Goal: Contribute content: Add original content to the website for others to see

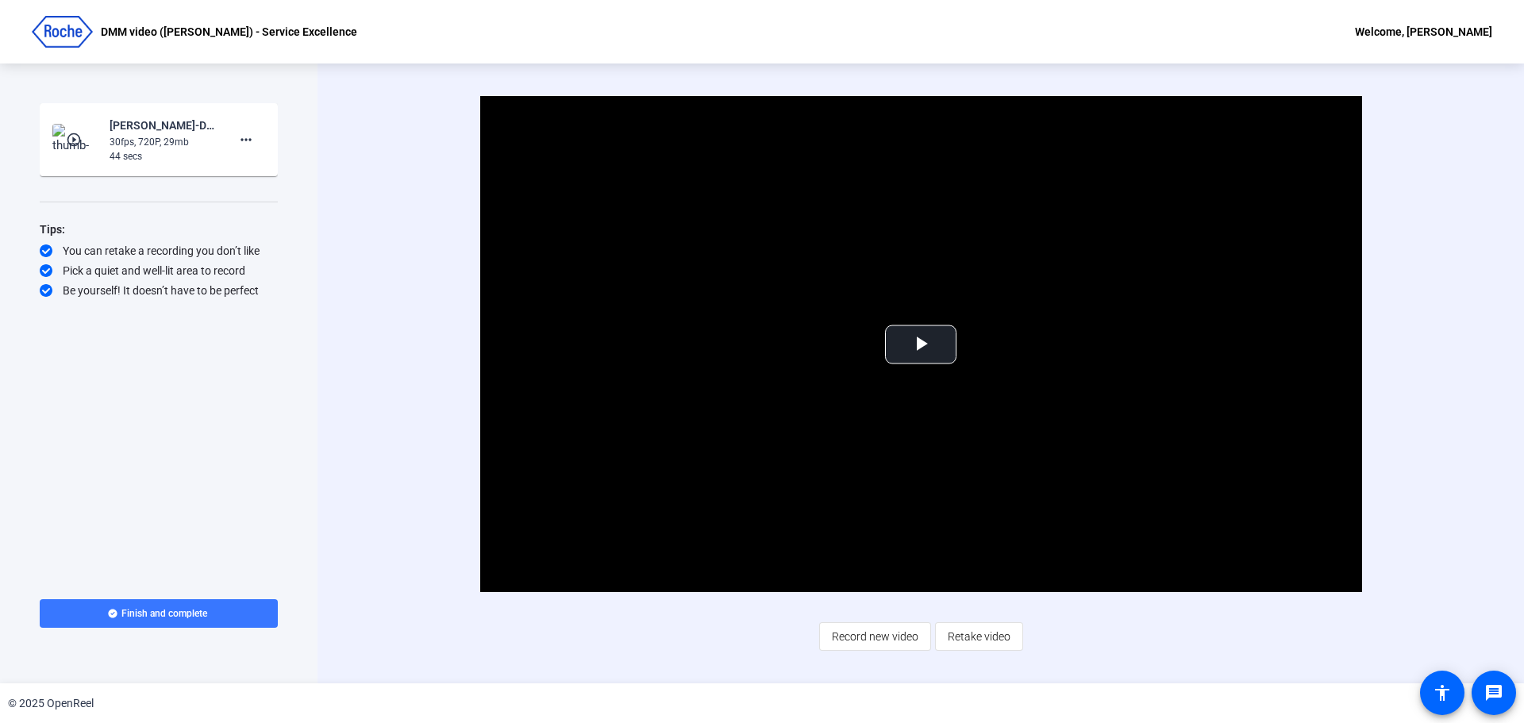
click at [232, 677] on div "Start Recording play_circle_outline [PERSON_NAME]-DMM video -[PERSON_NAME]- - S…" at bounding box center [158, 373] width 317 height 620
click at [921, 344] on span "Video Player" at bounding box center [921, 344] width 0 height 0
click at [920, 341] on div "A network error caused the media download to fail part-way." at bounding box center [921, 344] width 882 height 496
click at [90, 133] on img at bounding box center [75, 140] width 47 height 32
click at [921, 344] on span "Video Player" at bounding box center [921, 344] width 0 height 0
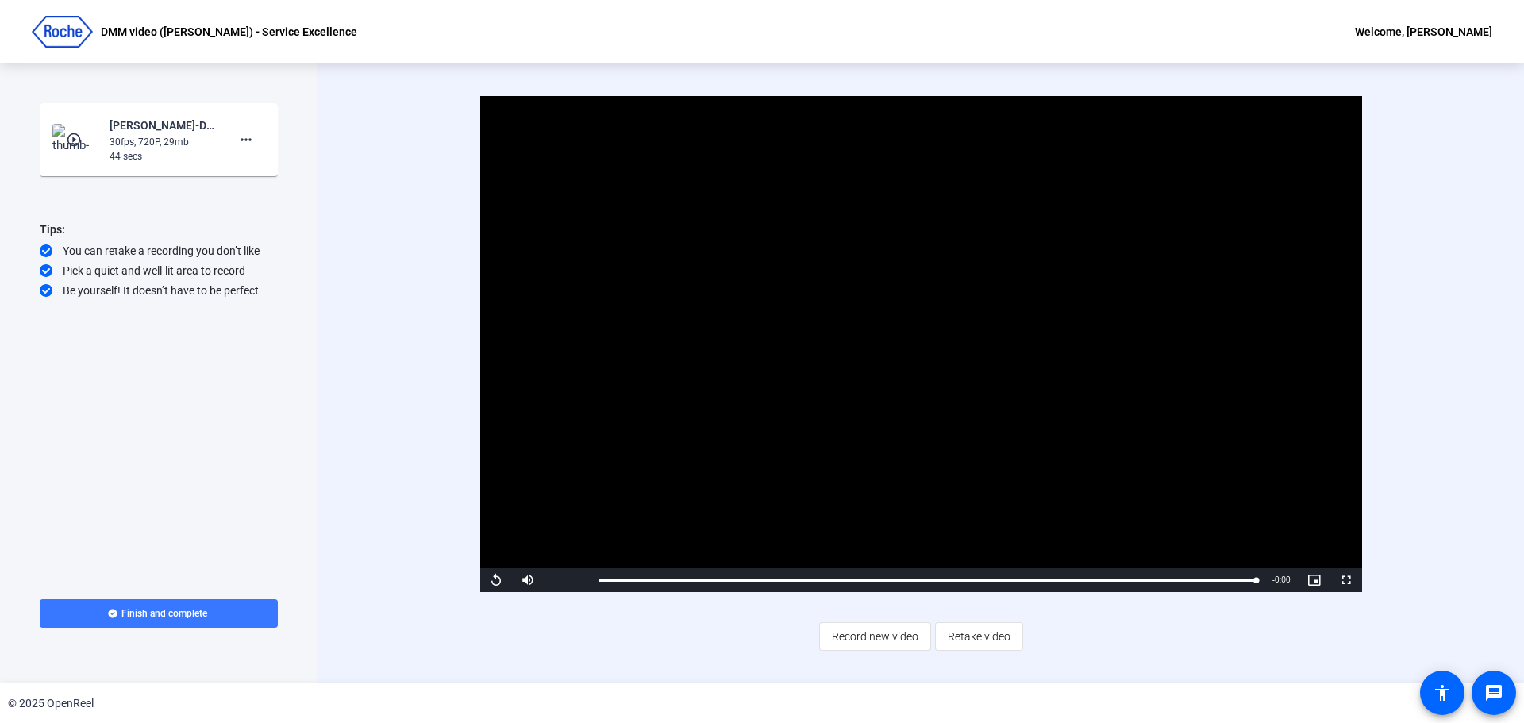
click at [972, 647] on span "Retake video" at bounding box center [979, 637] width 63 height 30
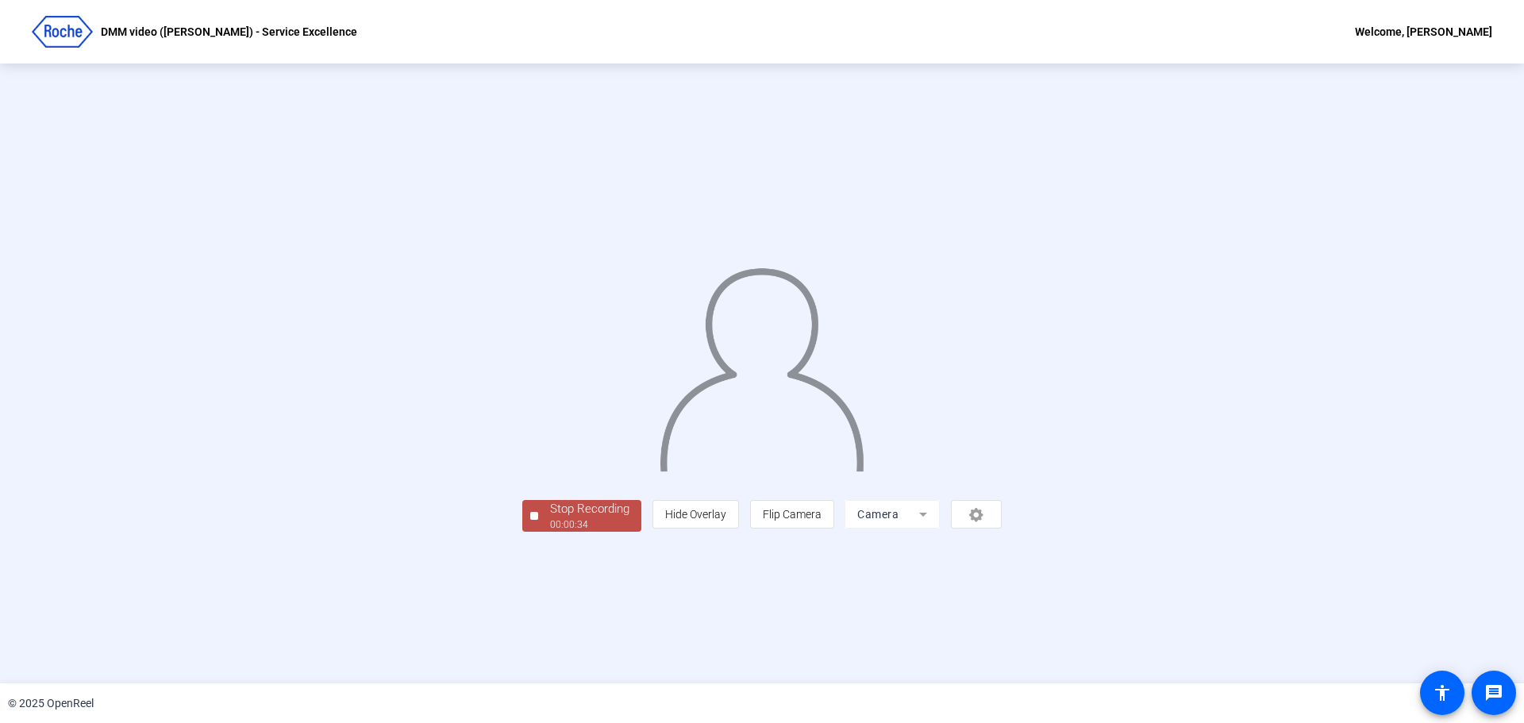
click at [550, 532] on div "00:00:34" at bounding box center [589, 525] width 79 height 14
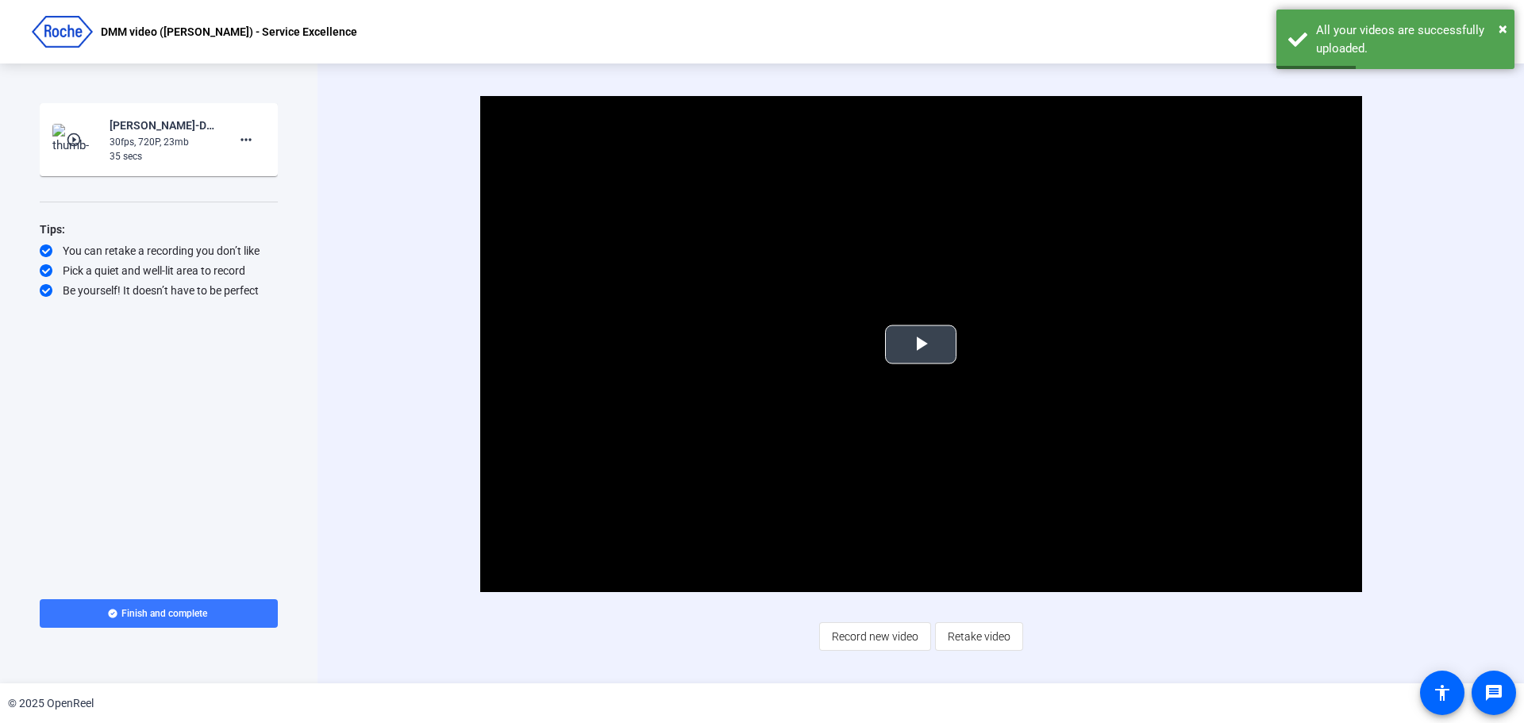
click at [921, 344] on span "Video Player" at bounding box center [921, 344] width 0 height 0
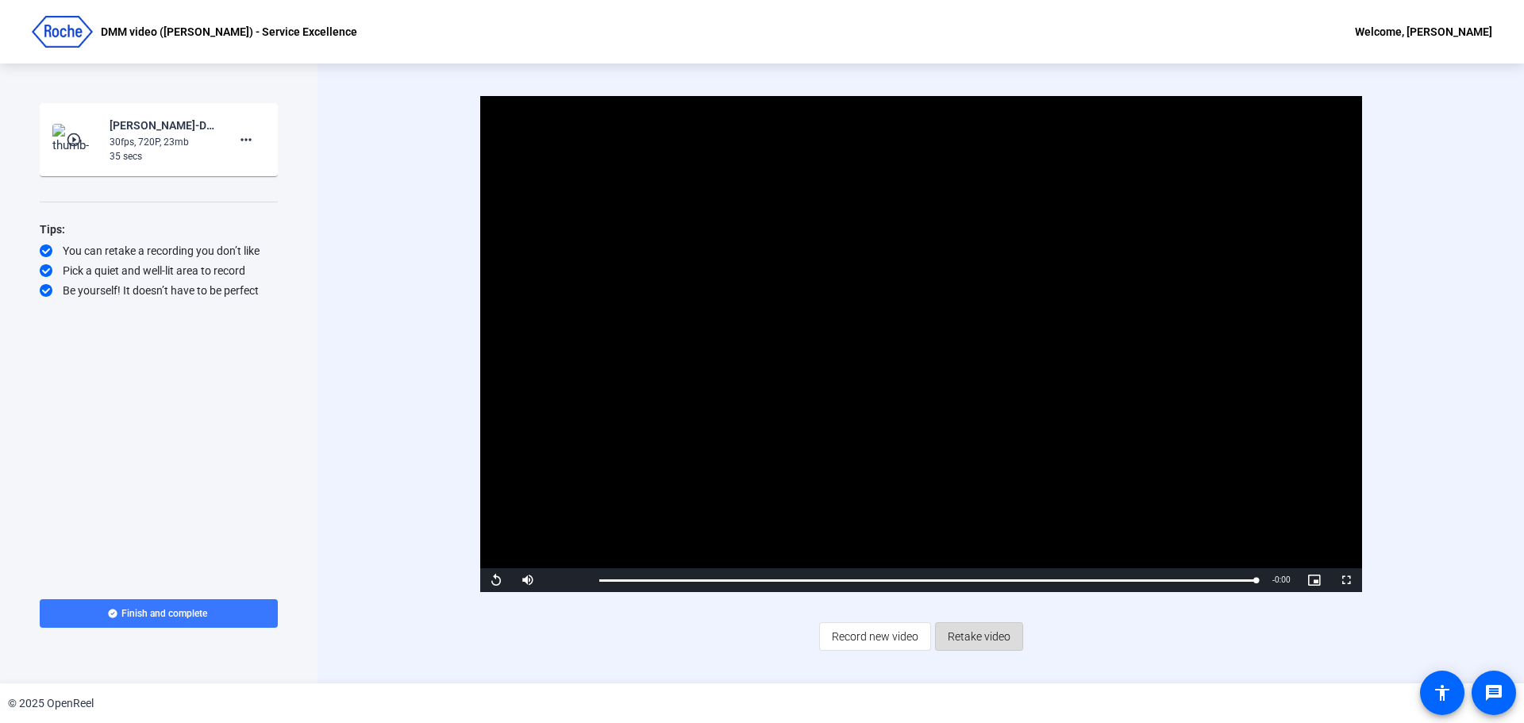
click at [960, 639] on span "Retake video" at bounding box center [979, 637] width 63 height 30
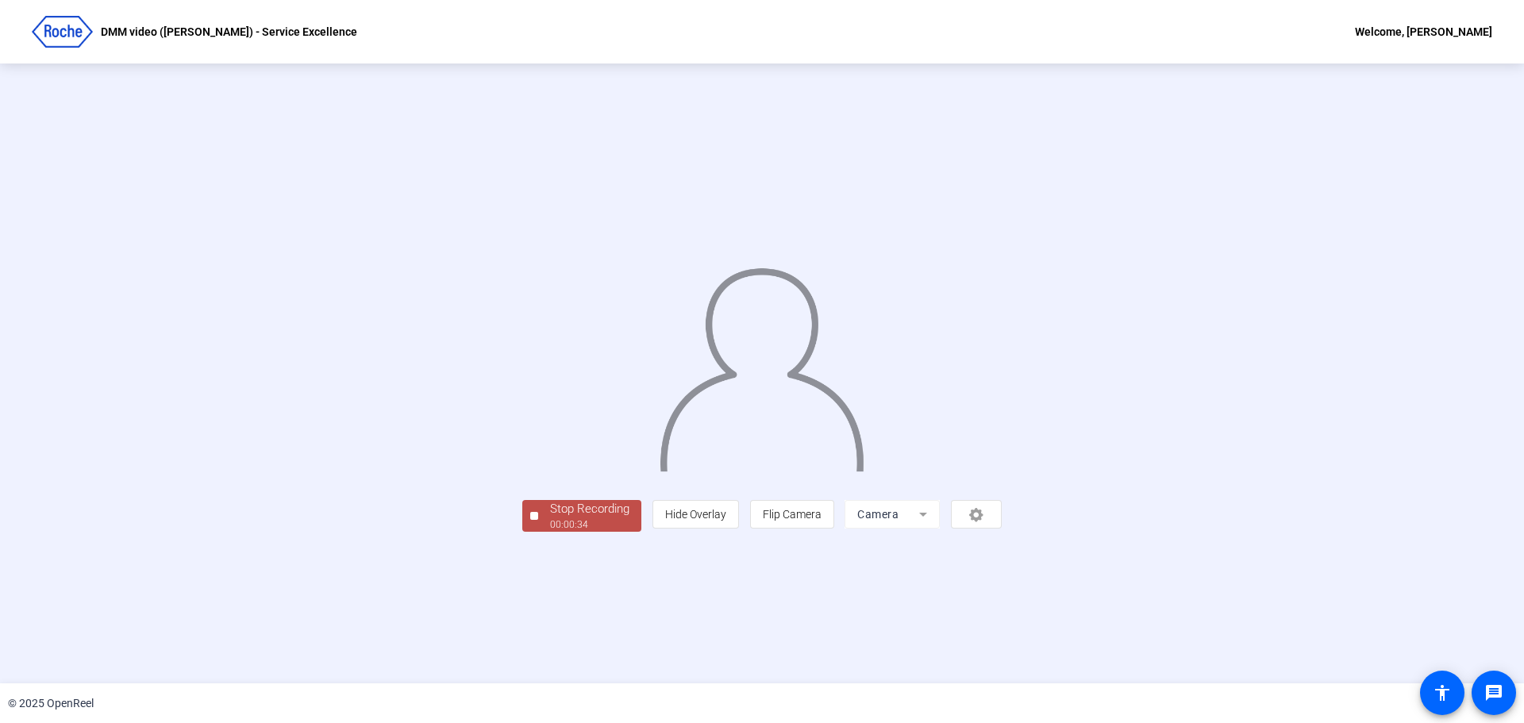
click at [550, 518] on div "Stop Recording" at bounding box center [589, 509] width 79 height 18
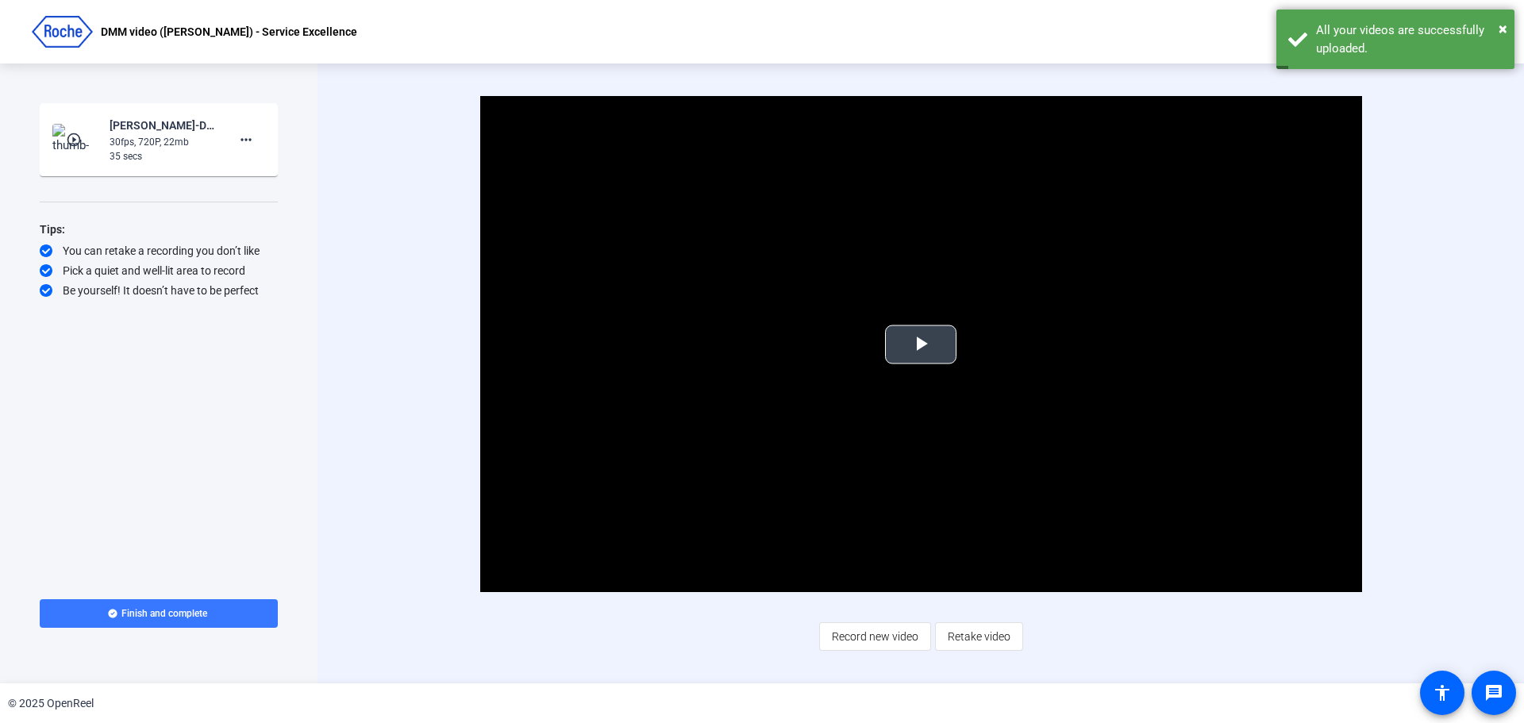
click at [921, 344] on span "Video Player" at bounding box center [921, 344] width 0 height 0
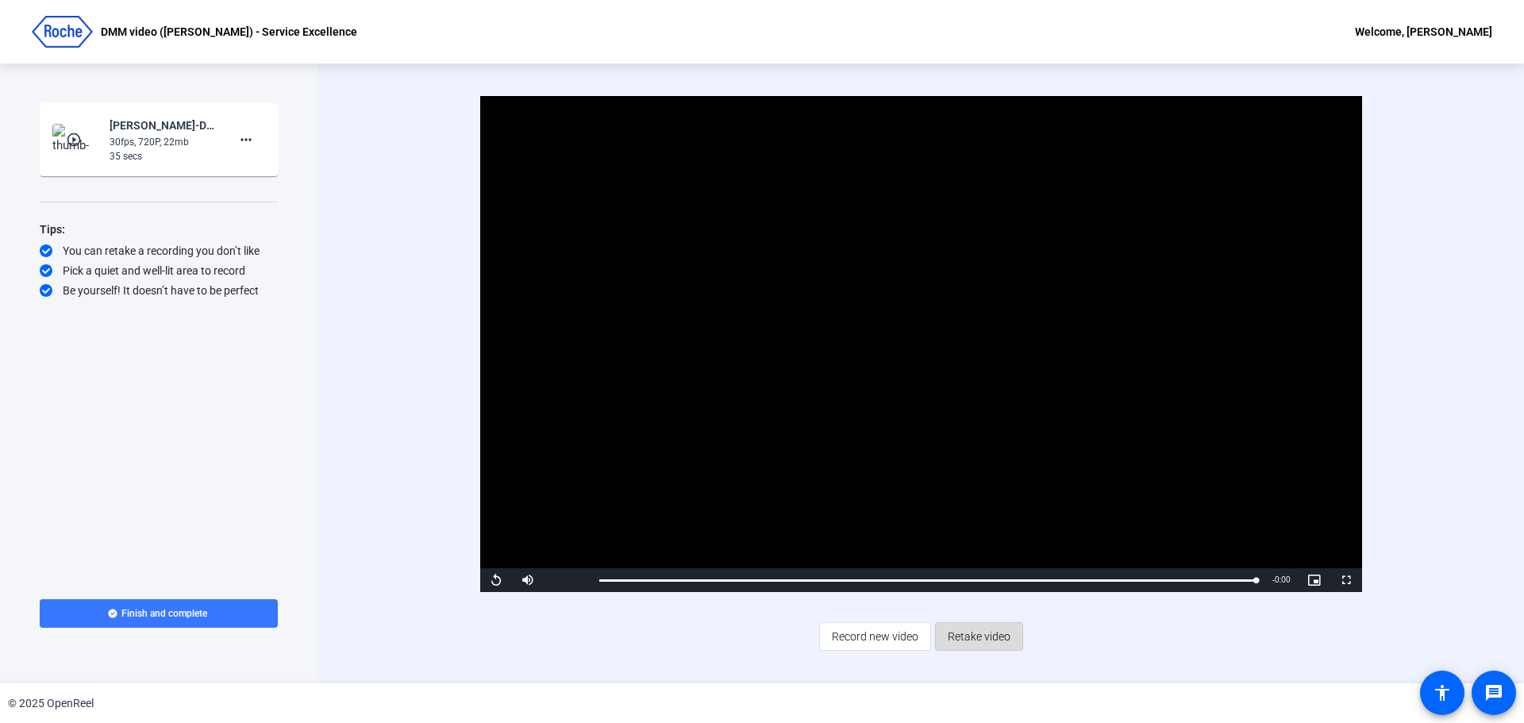
click at [989, 646] on span "Retake video" at bounding box center [979, 637] width 63 height 30
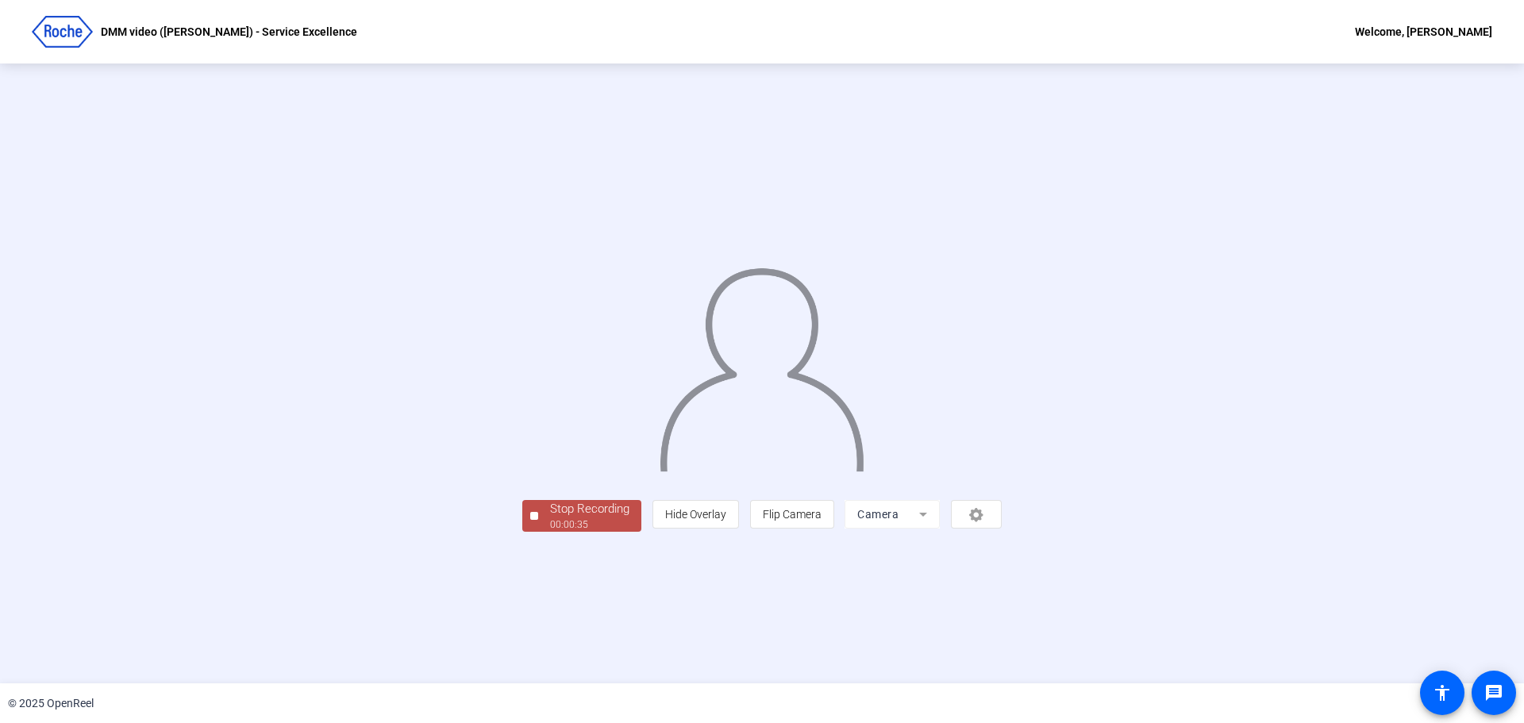
click at [550, 518] on div "Stop Recording" at bounding box center [589, 509] width 79 height 18
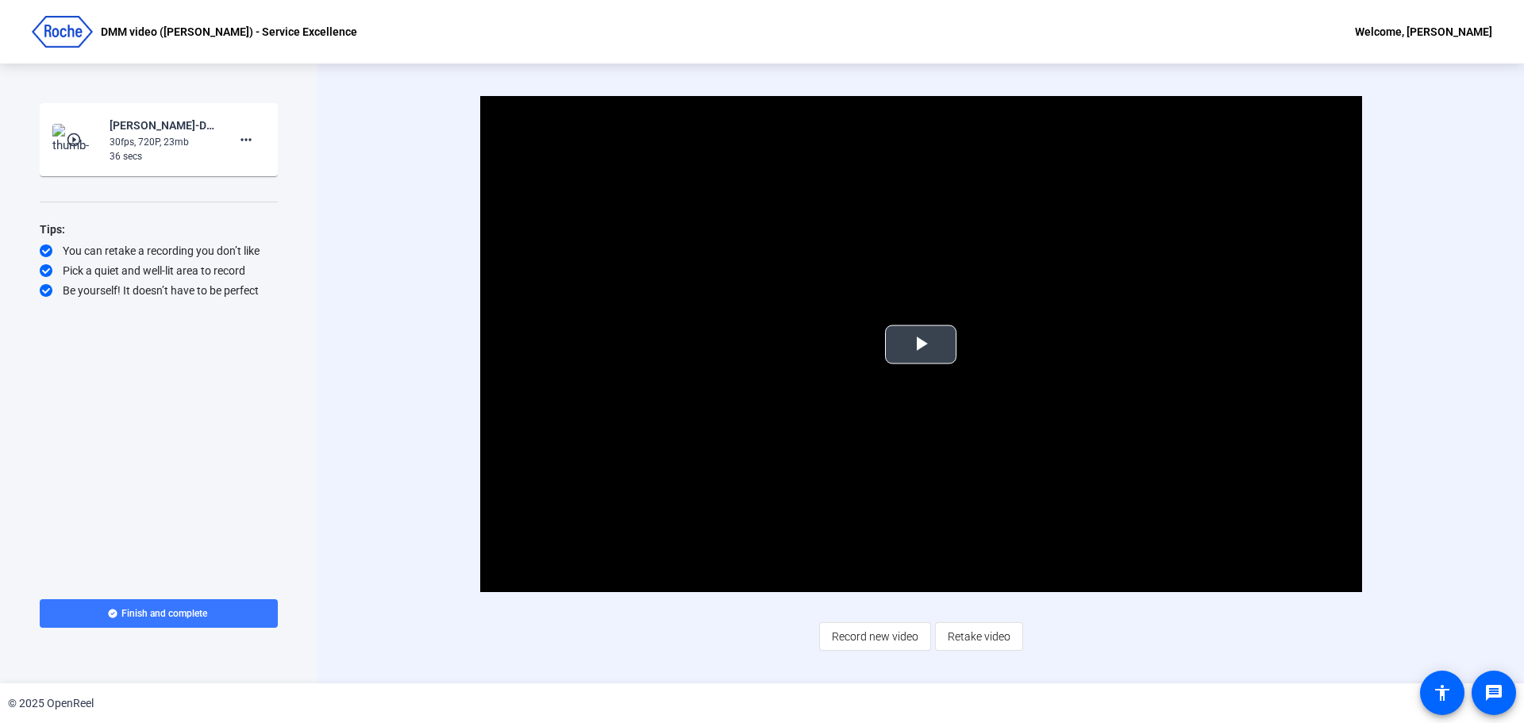
click at [921, 344] on span "Video Player" at bounding box center [921, 344] width 0 height 0
click at [983, 642] on span "Retake video" at bounding box center [979, 637] width 63 height 30
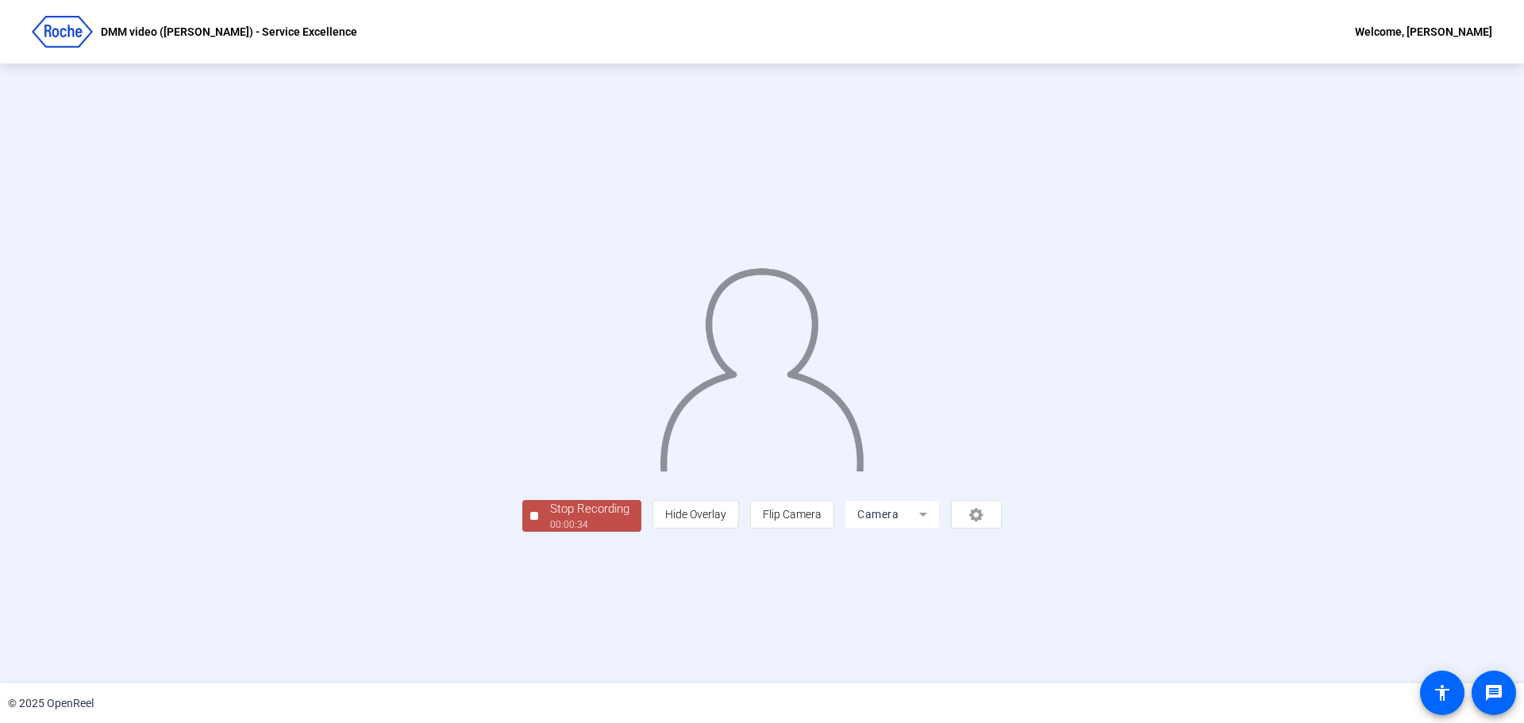
click at [550, 518] on div "Stop Recording" at bounding box center [589, 509] width 79 height 18
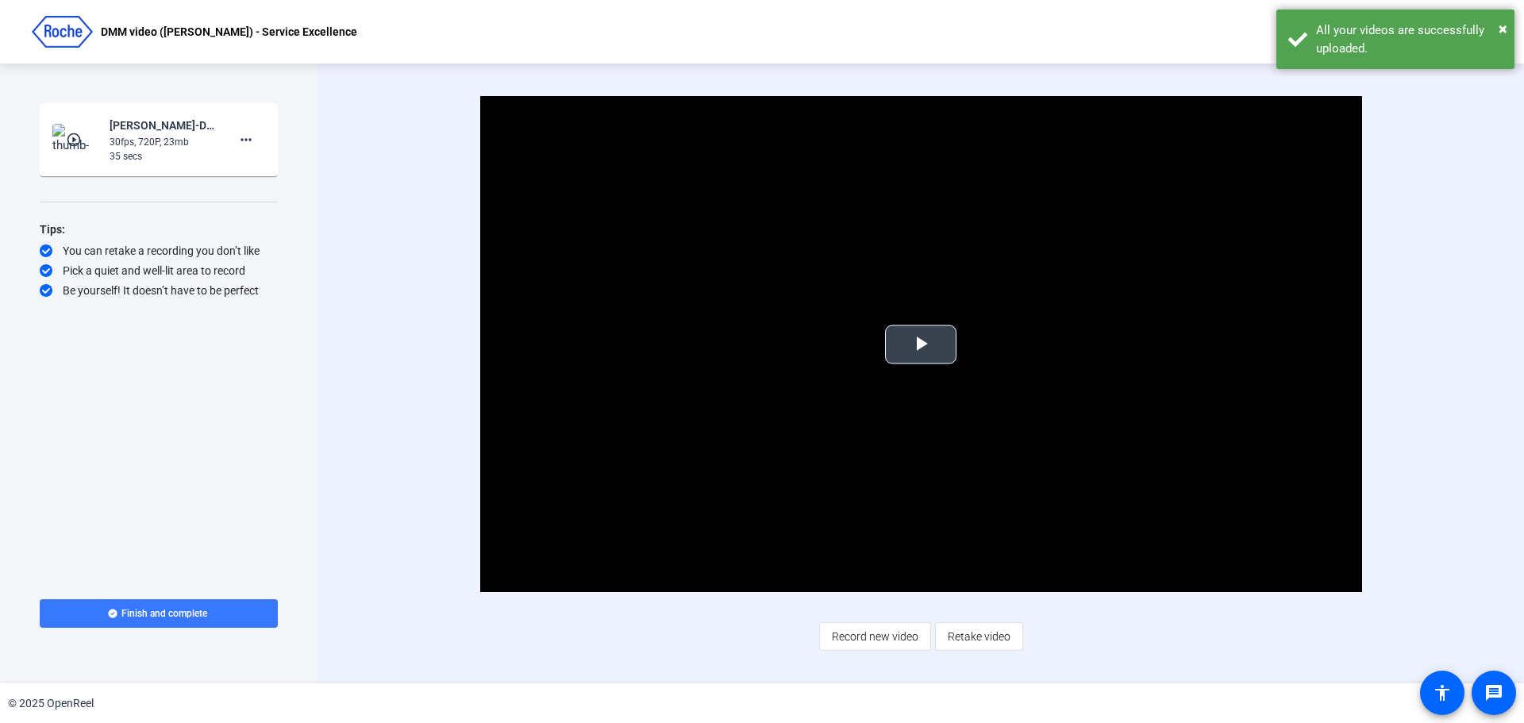
click at [921, 344] on span "Video Player" at bounding box center [921, 344] width 0 height 0
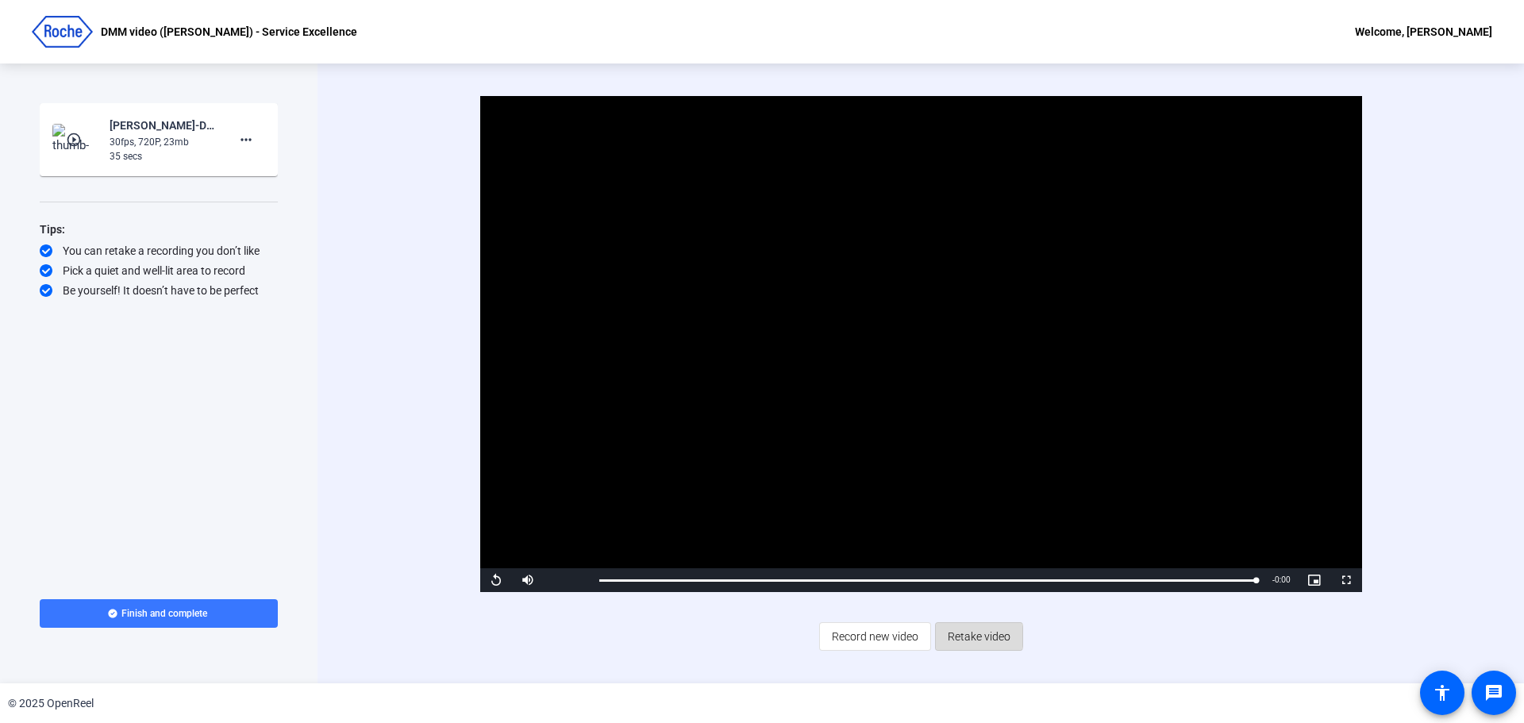
click at [973, 637] on span "Retake video" at bounding box center [979, 637] width 63 height 30
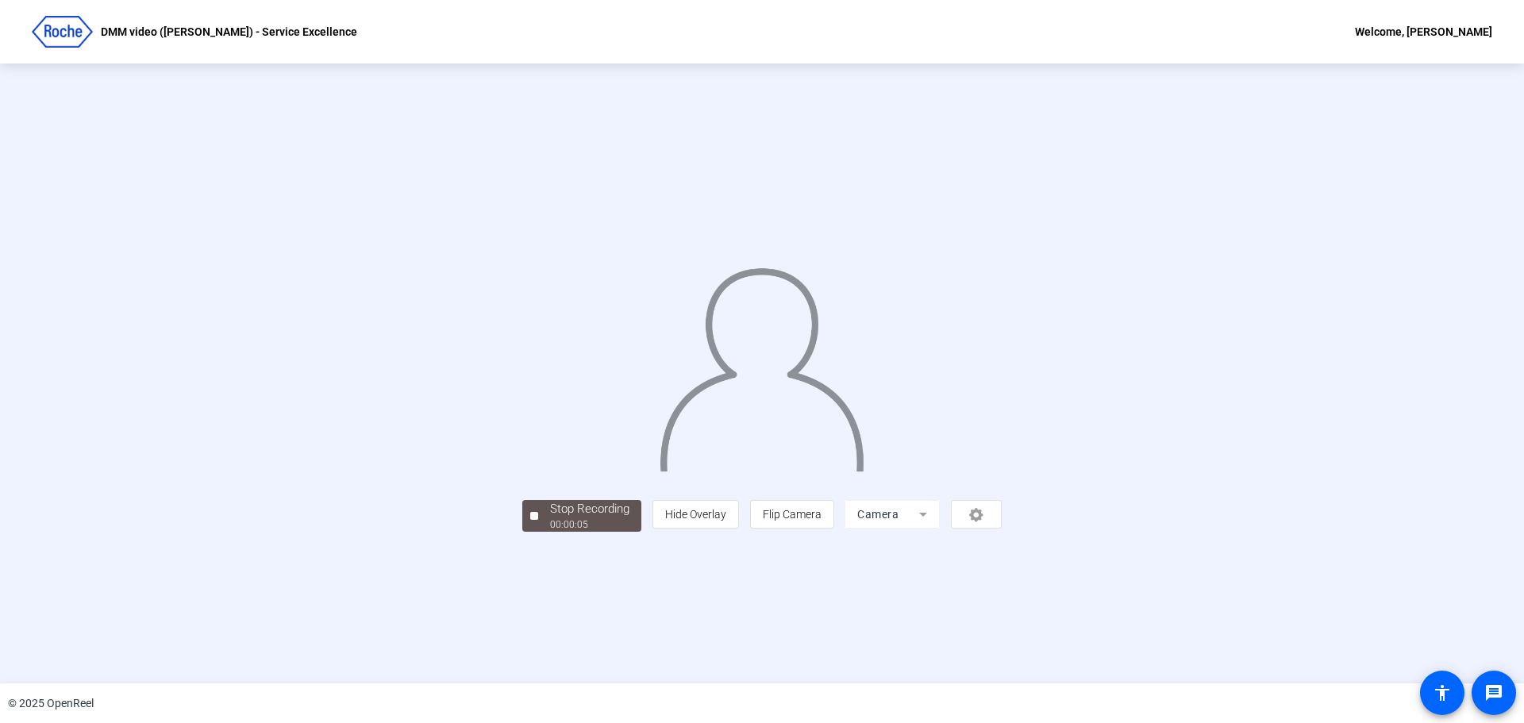
click at [550, 532] on div "00:00:05" at bounding box center [589, 525] width 79 height 14
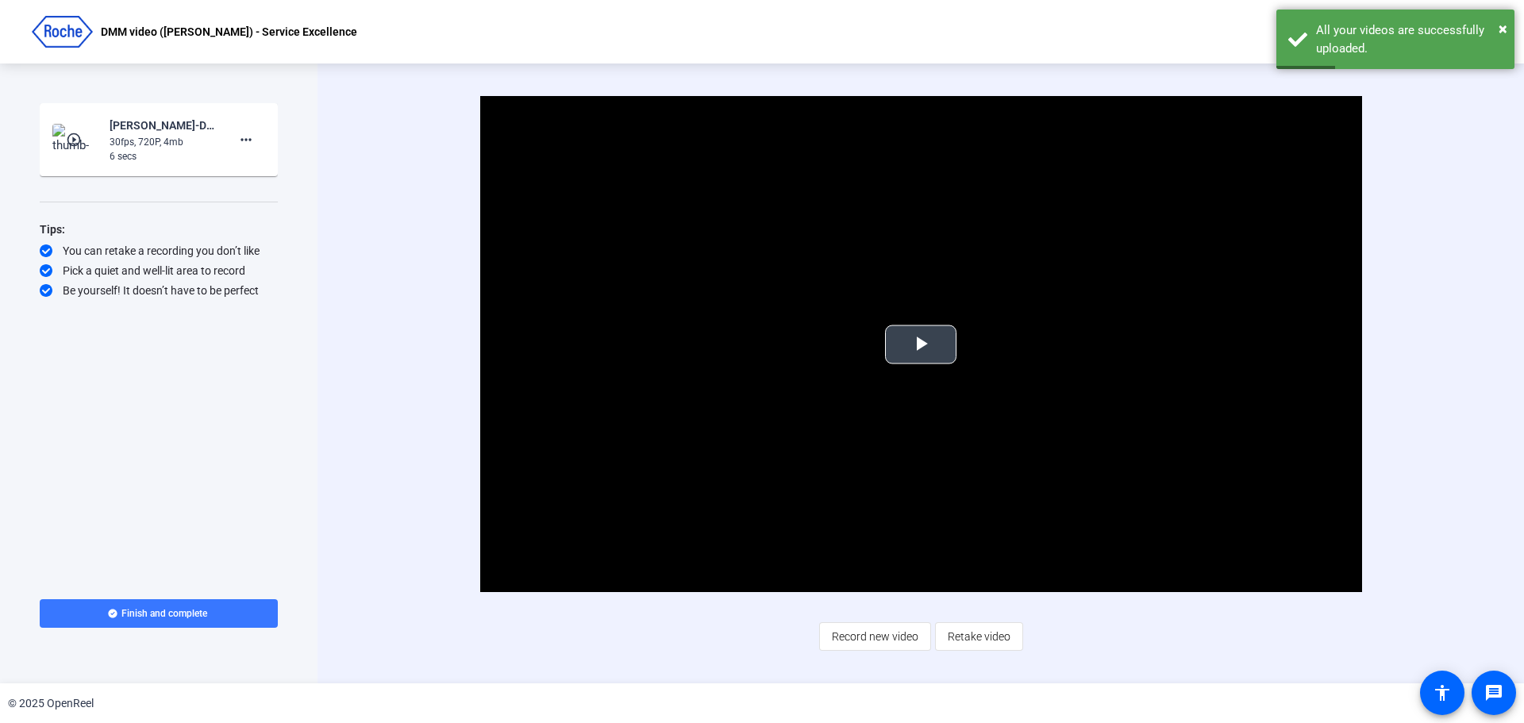
click at [921, 344] on span "Video Player" at bounding box center [921, 344] width 0 height 0
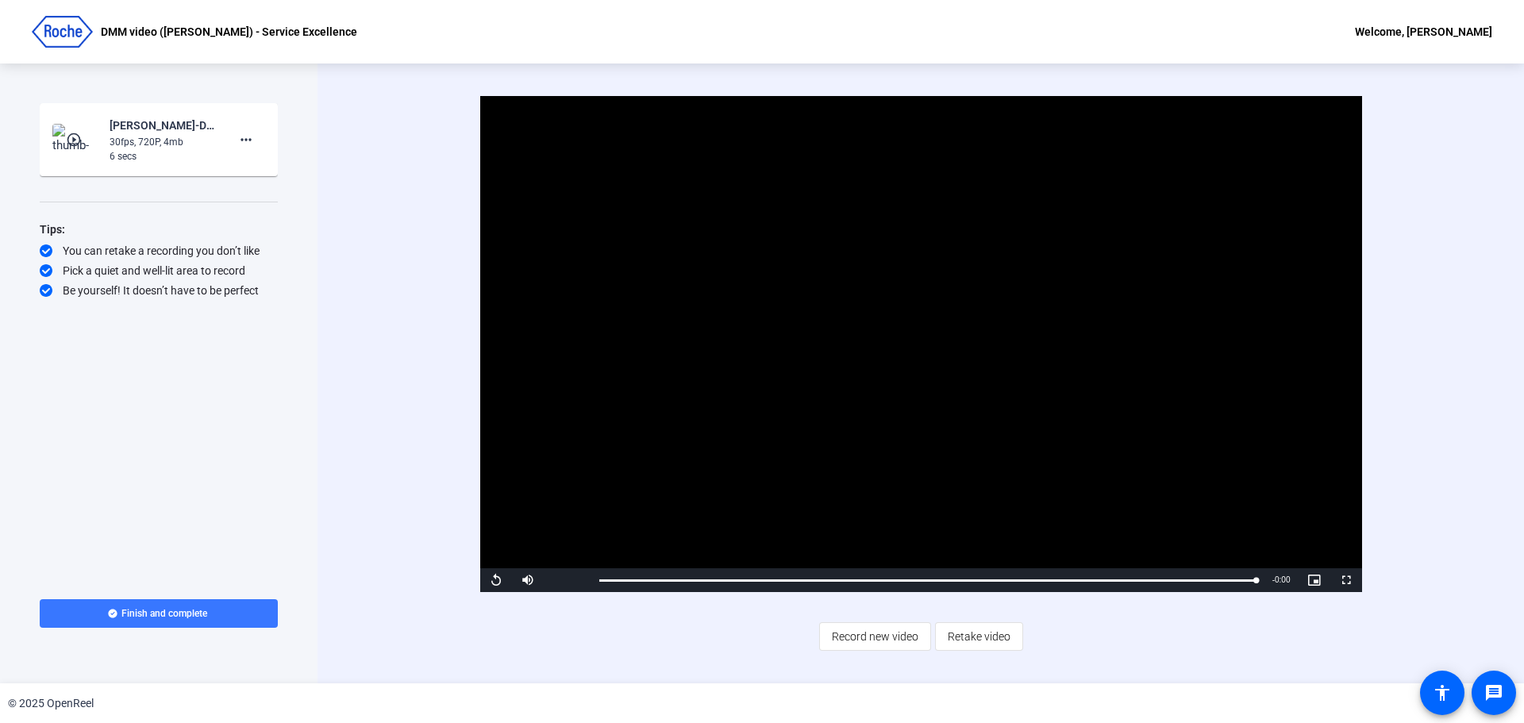
click at [918, 339] on video "Video Player" at bounding box center [921, 344] width 882 height 496
click at [997, 650] on span "Retake video" at bounding box center [979, 637] width 63 height 30
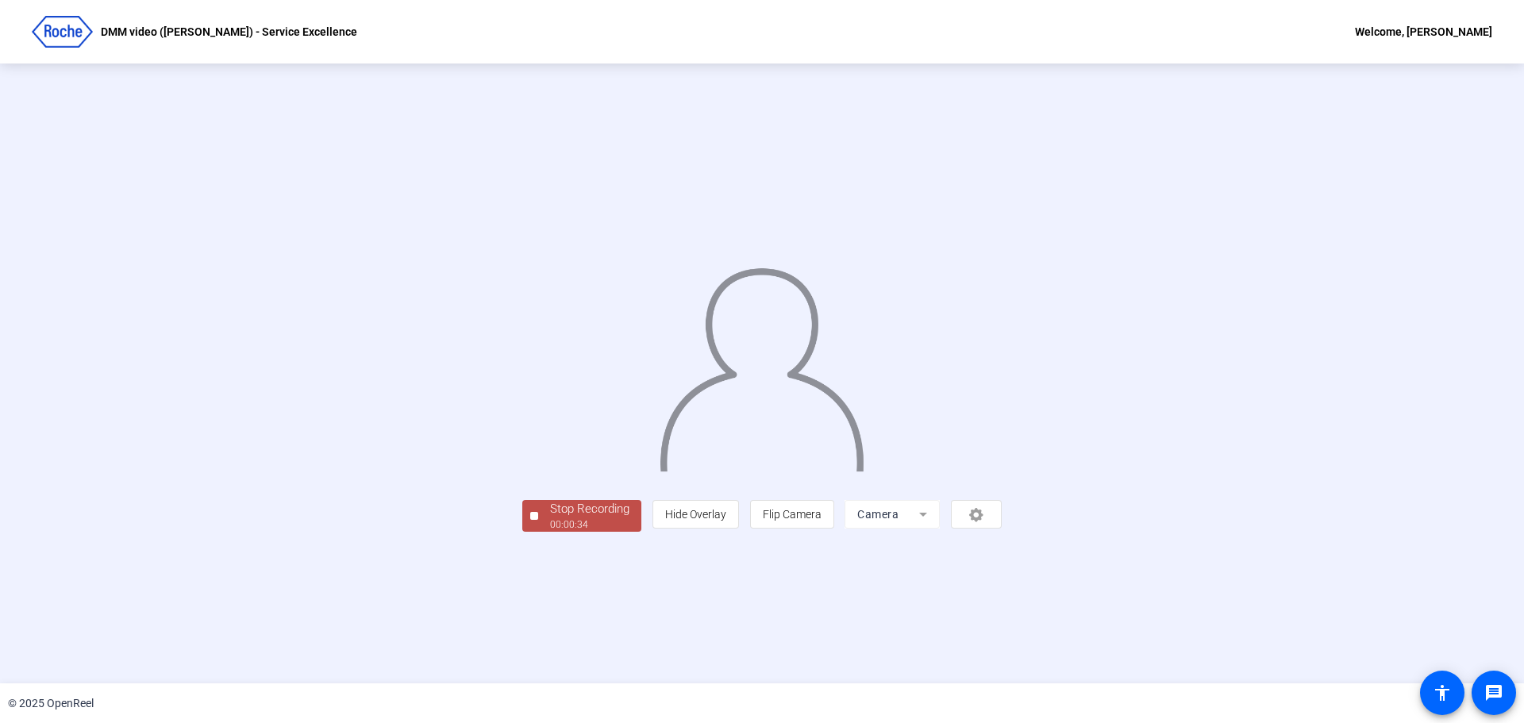
click at [522, 532] on div "Stop Recording 00:00:34 person Hide Overlay flip Flip Camera Camera" at bounding box center [761, 514] width 479 height 35
click at [550, 532] on div "00:00:34" at bounding box center [589, 525] width 79 height 14
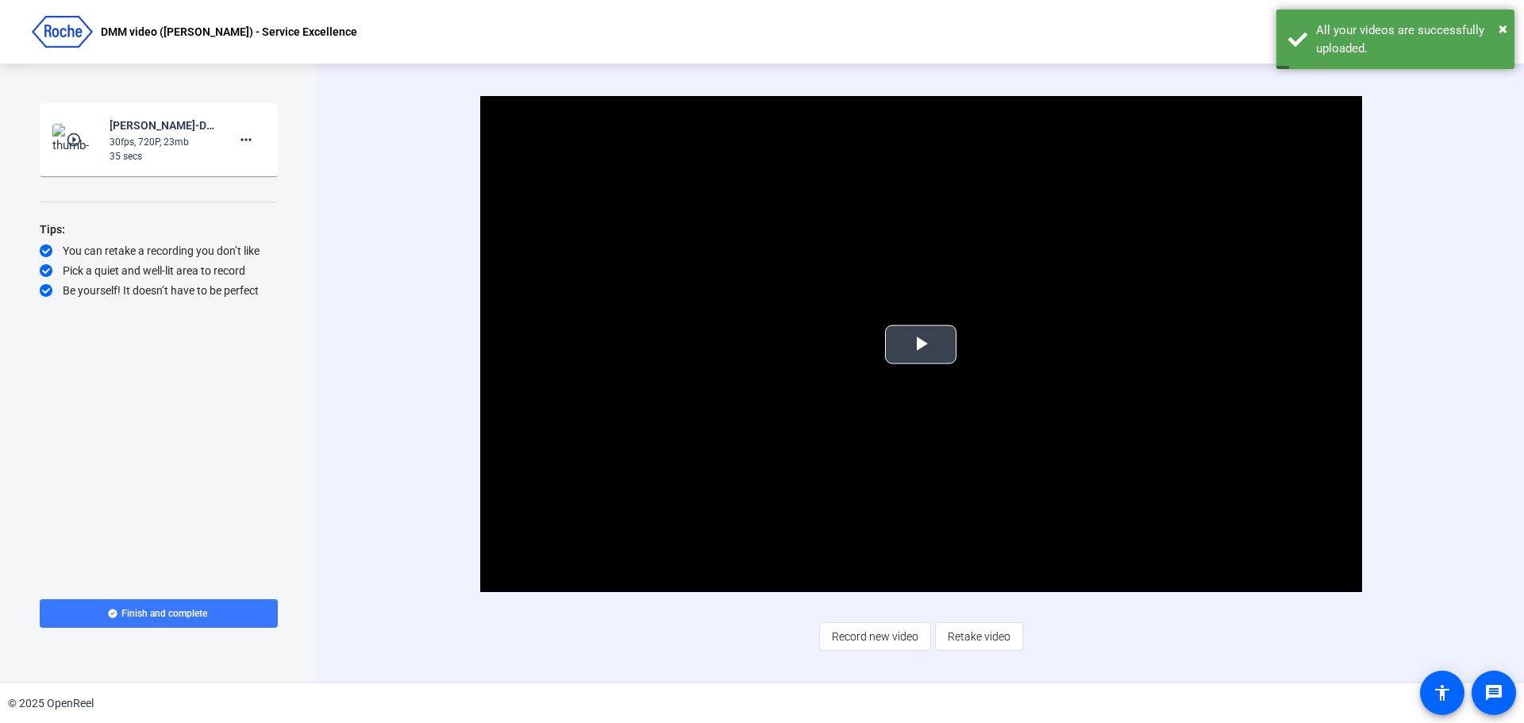
click at [921, 344] on span "Video Player" at bounding box center [921, 344] width 0 height 0
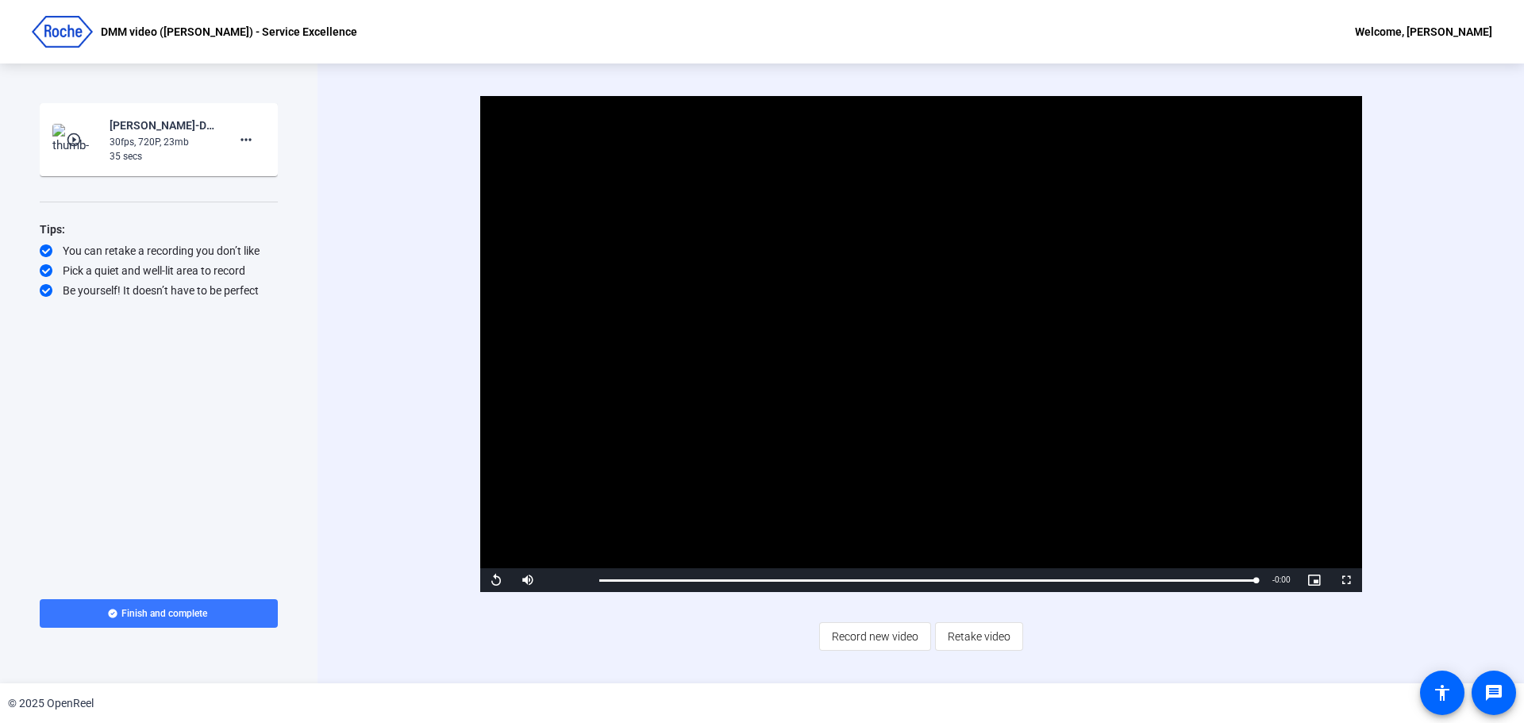
drag, startPoint x: 972, startPoint y: 636, endPoint x: 1075, endPoint y: 749, distance: 153.4
click at [1075, 722] on html "Accessibility Screen-Reader Guide, Feedback, and Issue Reporting | New window D…" at bounding box center [762, 361] width 1524 height 723
click at [983, 644] on span "Retake video" at bounding box center [979, 637] width 63 height 30
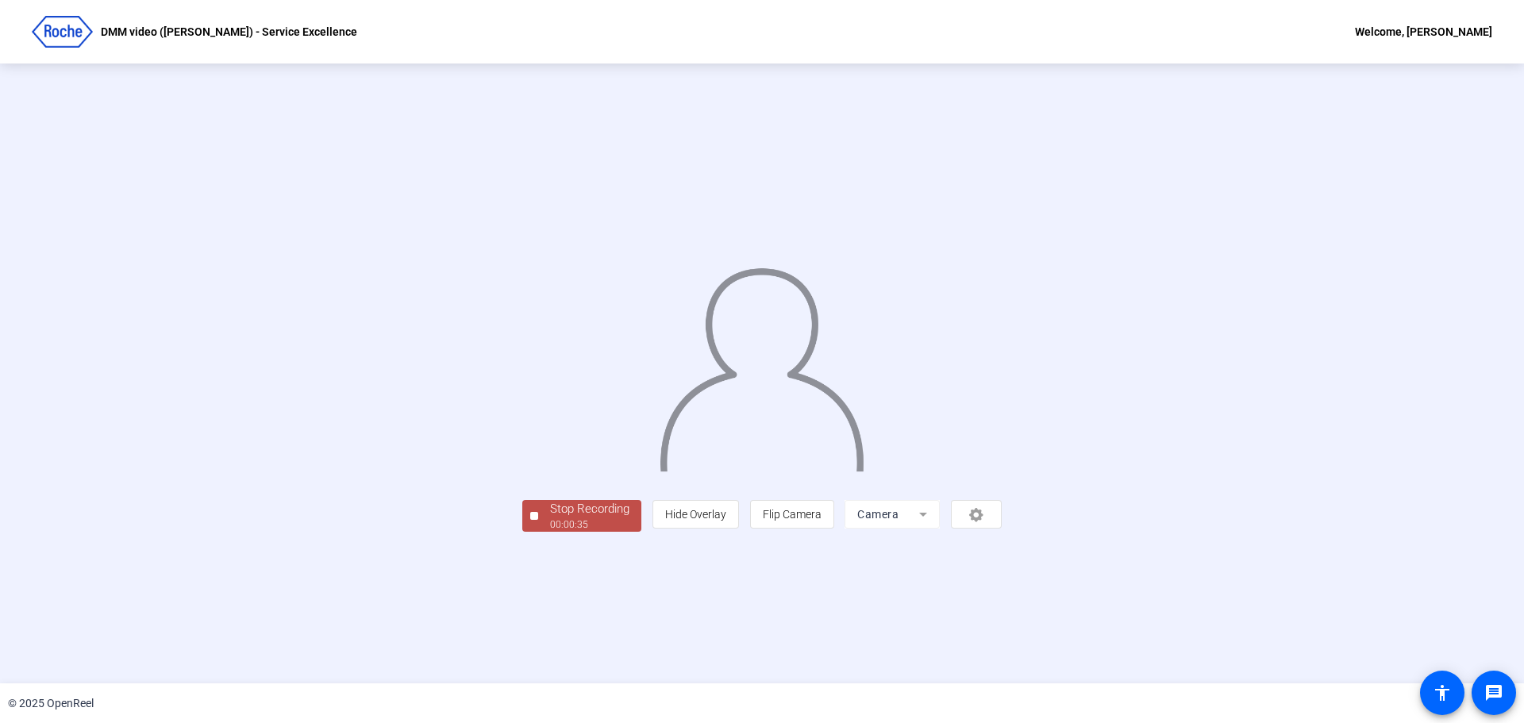
click at [550, 532] on div "00:00:35" at bounding box center [589, 525] width 79 height 14
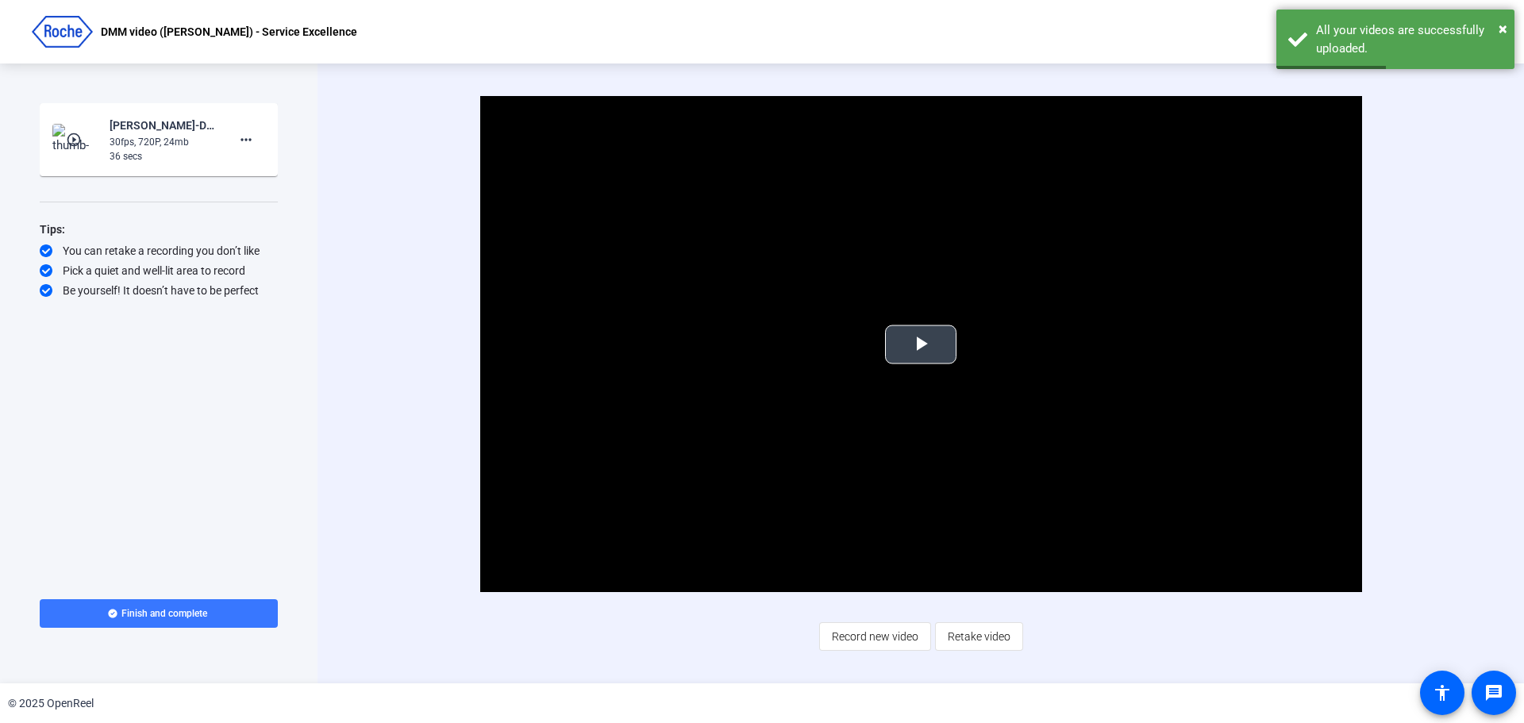
click at [921, 344] on span "Video Player" at bounding box center [921, 344] width 0 height 0
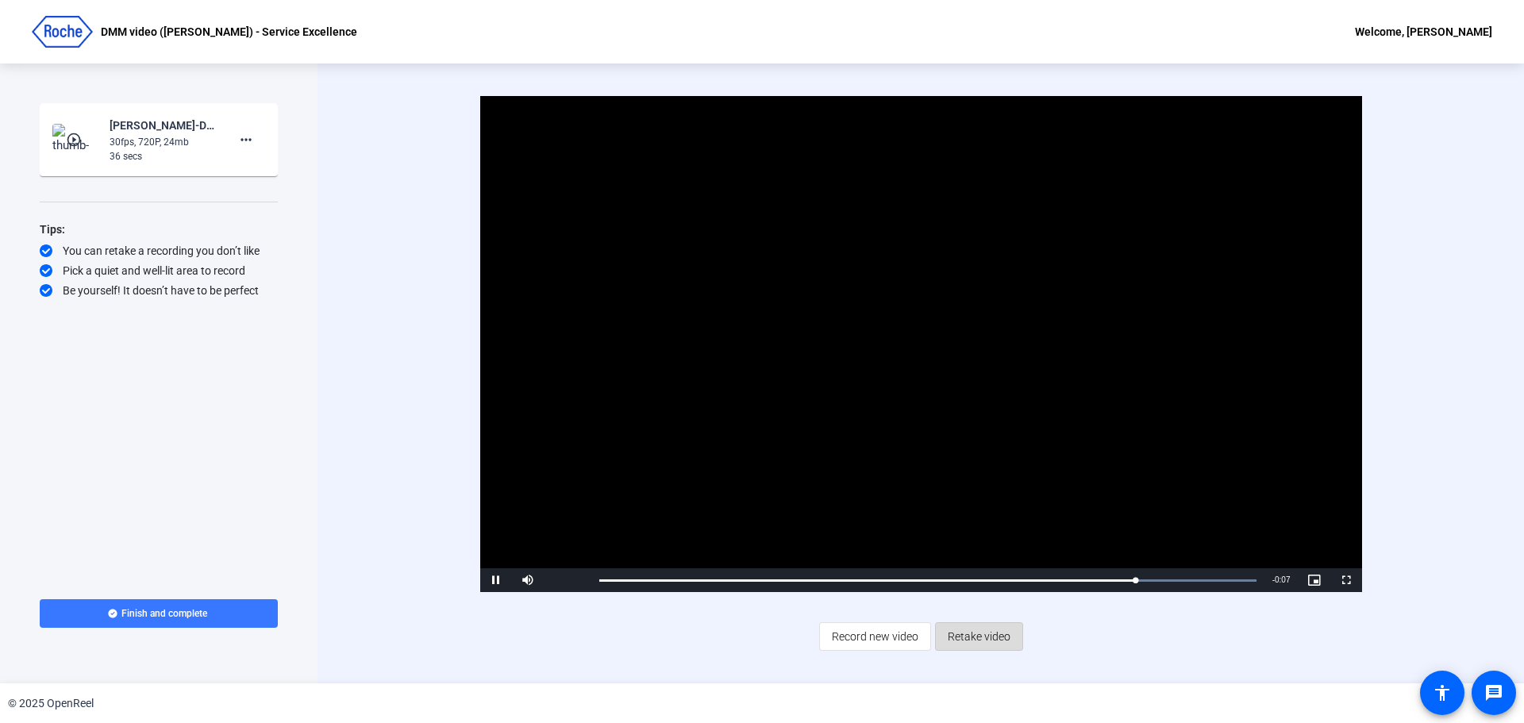
click at [996, 637] on span "Retake video" at bounding box center [979, 637] width 63 height 30
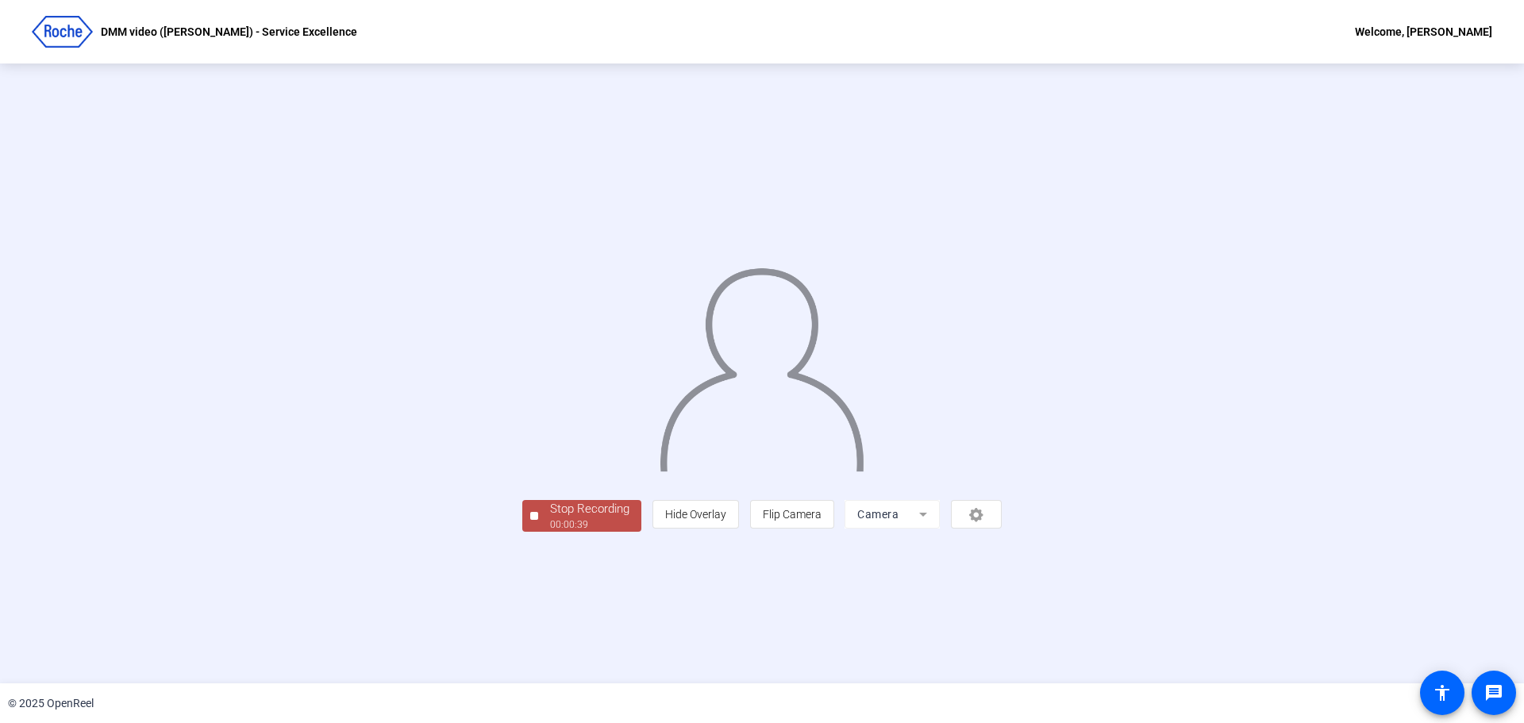
click at [550, 532] on div "00:00:39" at bounding box center [589, 525] width 79 height 14
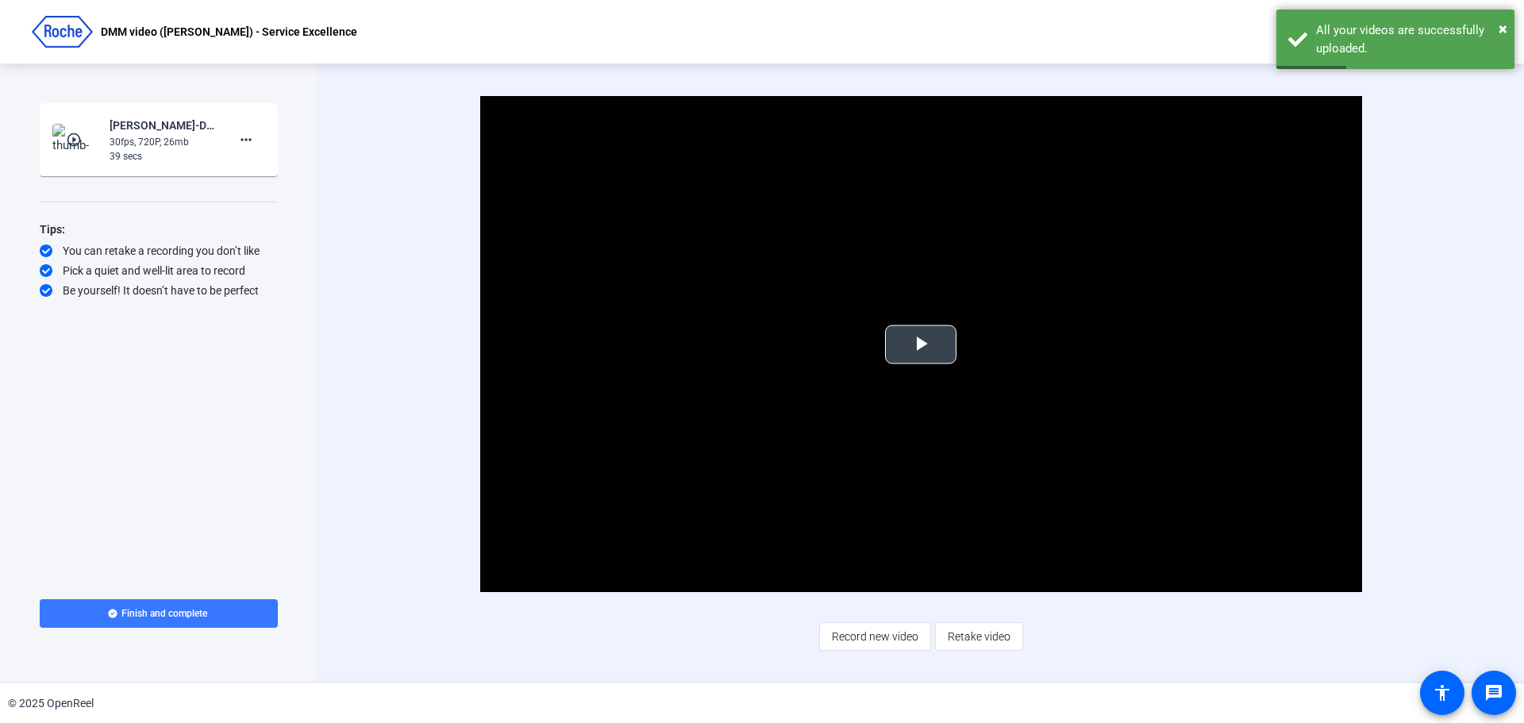
click at [921, 344] on span "Video Player" at bounding box center [921, 344] width 0 height 0
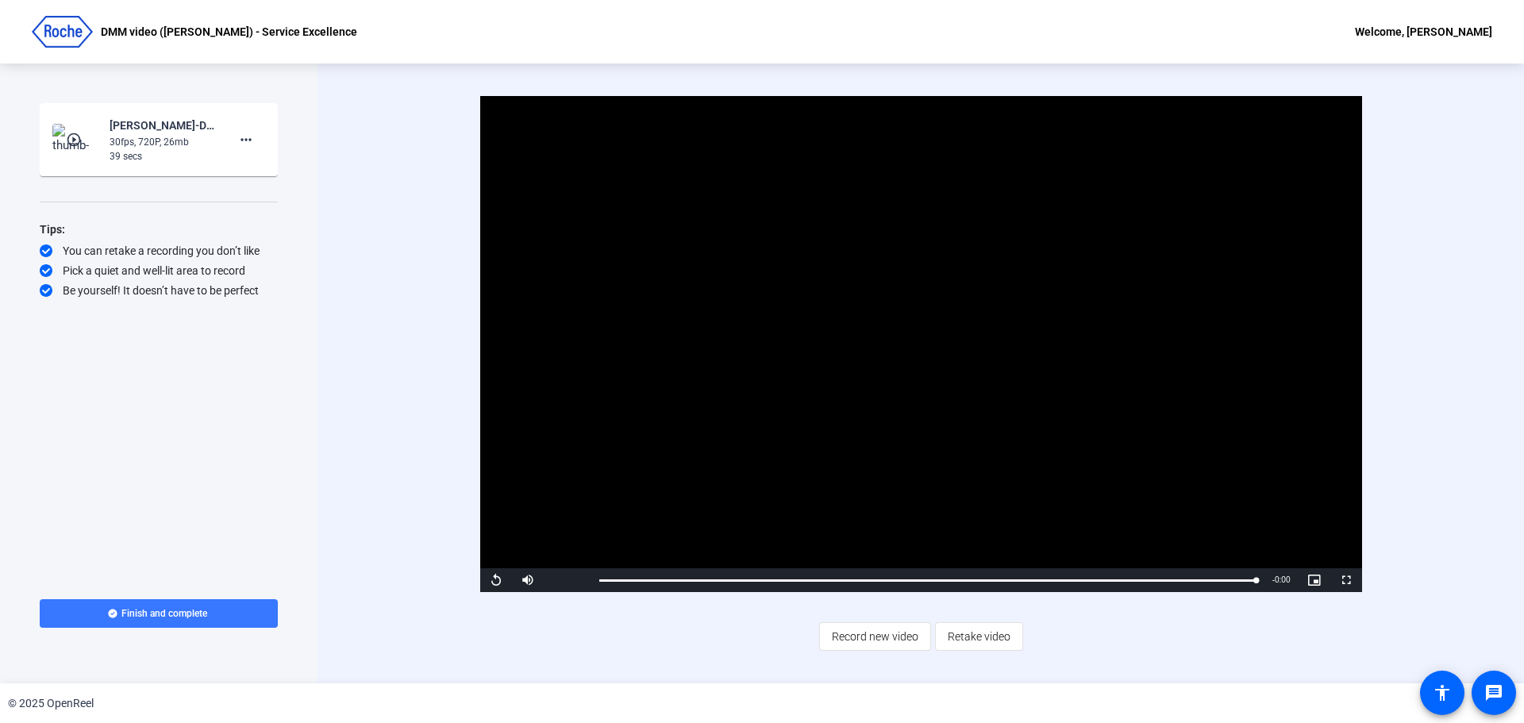
click at [409, 410] on div "Video Player is loading. Play Video Replay Mute Current Time 0:39 / Duration 0:…" at bounding box center [921, 344] width 1026 height 496
click at [895, 636] on span "Record new video" at bounding box center [875, 637] width 87 height 30
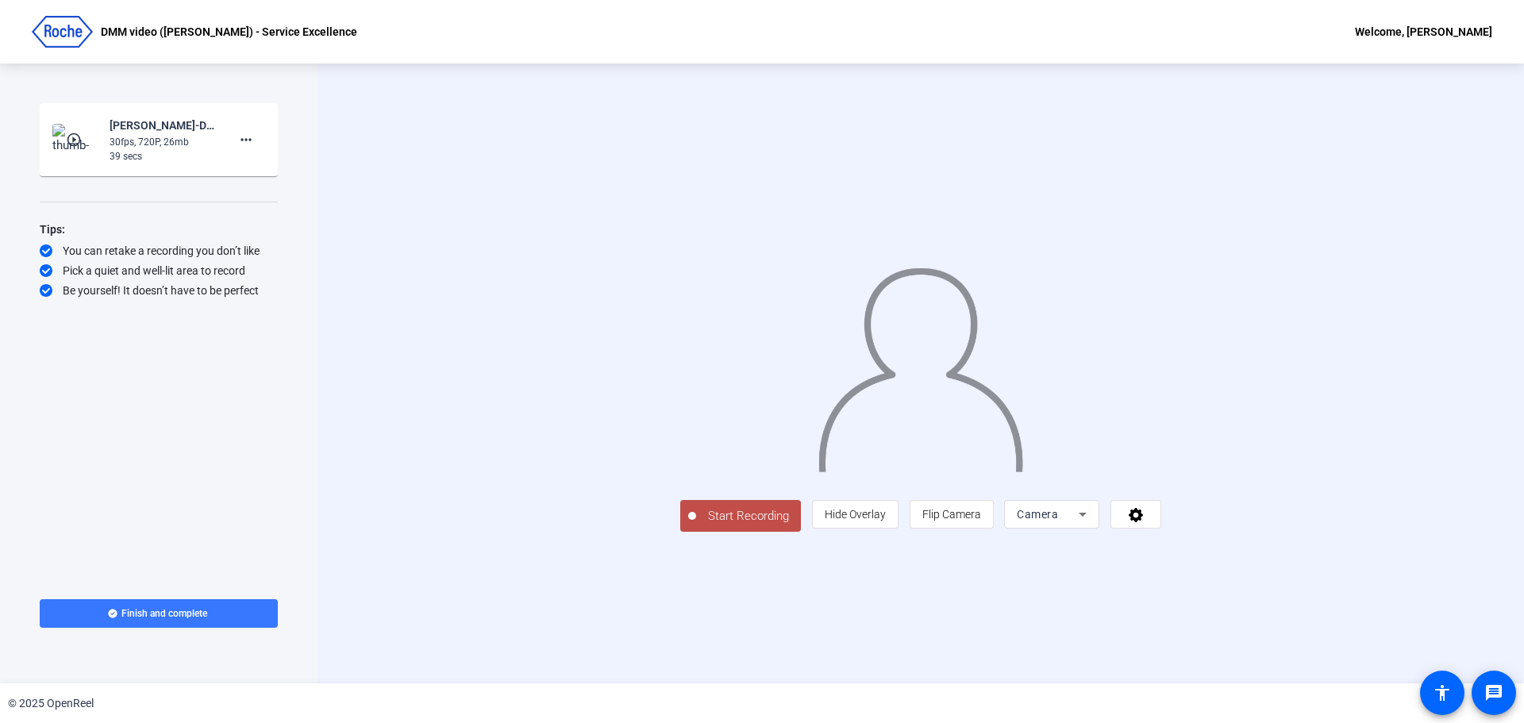
click at [696, 525] on span "Start Recording" at bounding box center [748, 516] width 105 height 18
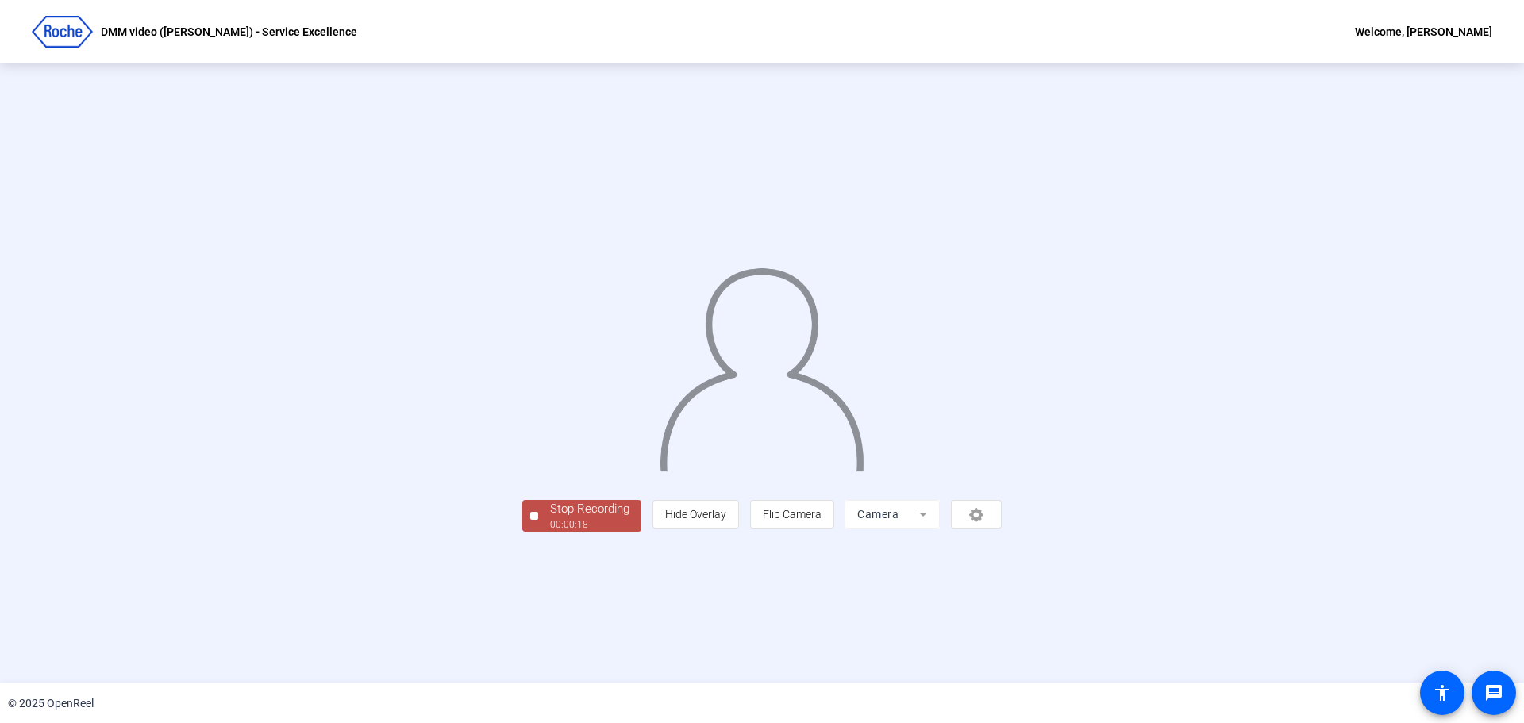
click at [550, 518] on div "Stop Recording" at bounding box center [589, 509] width 79 height 18
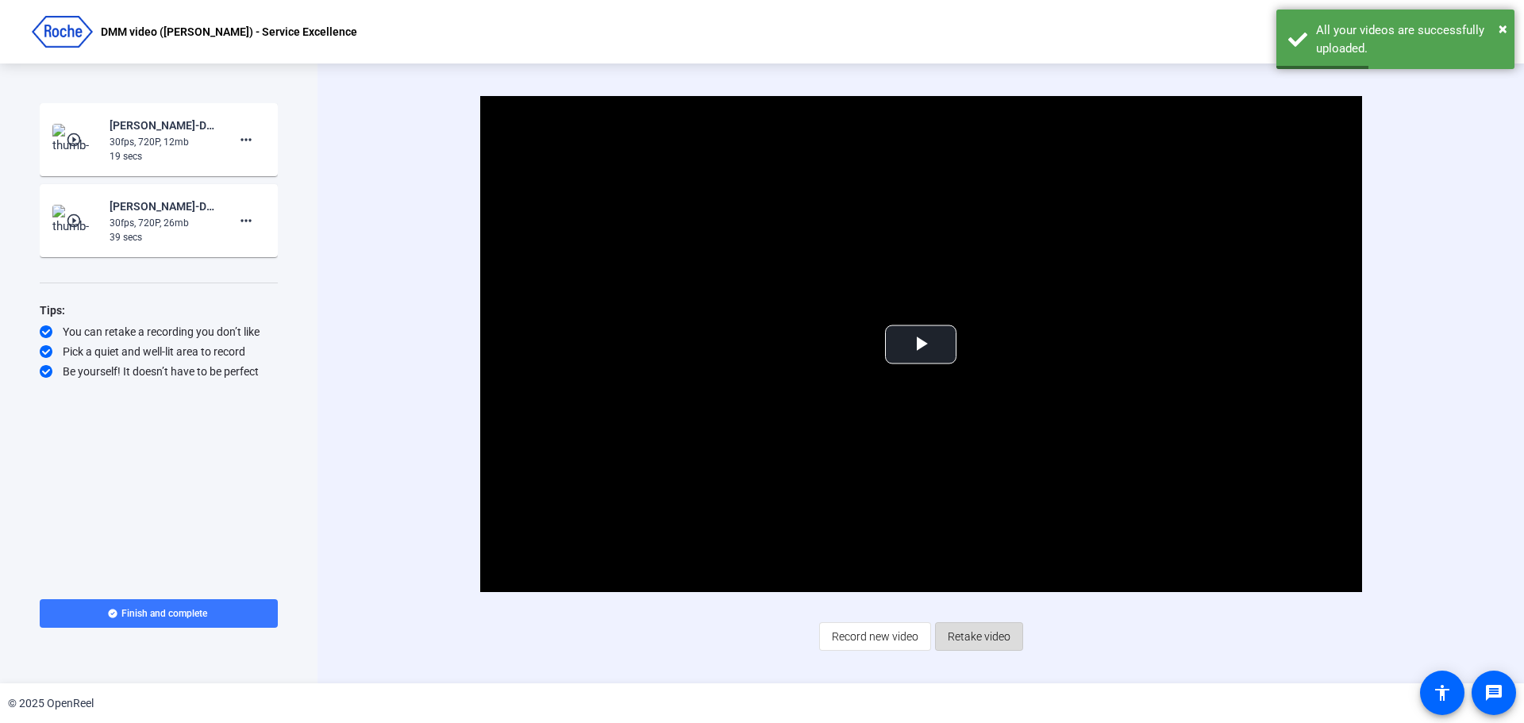
click at [987, 632] on span "Retake video" at bounding box center [979, 637] width 63 height 30
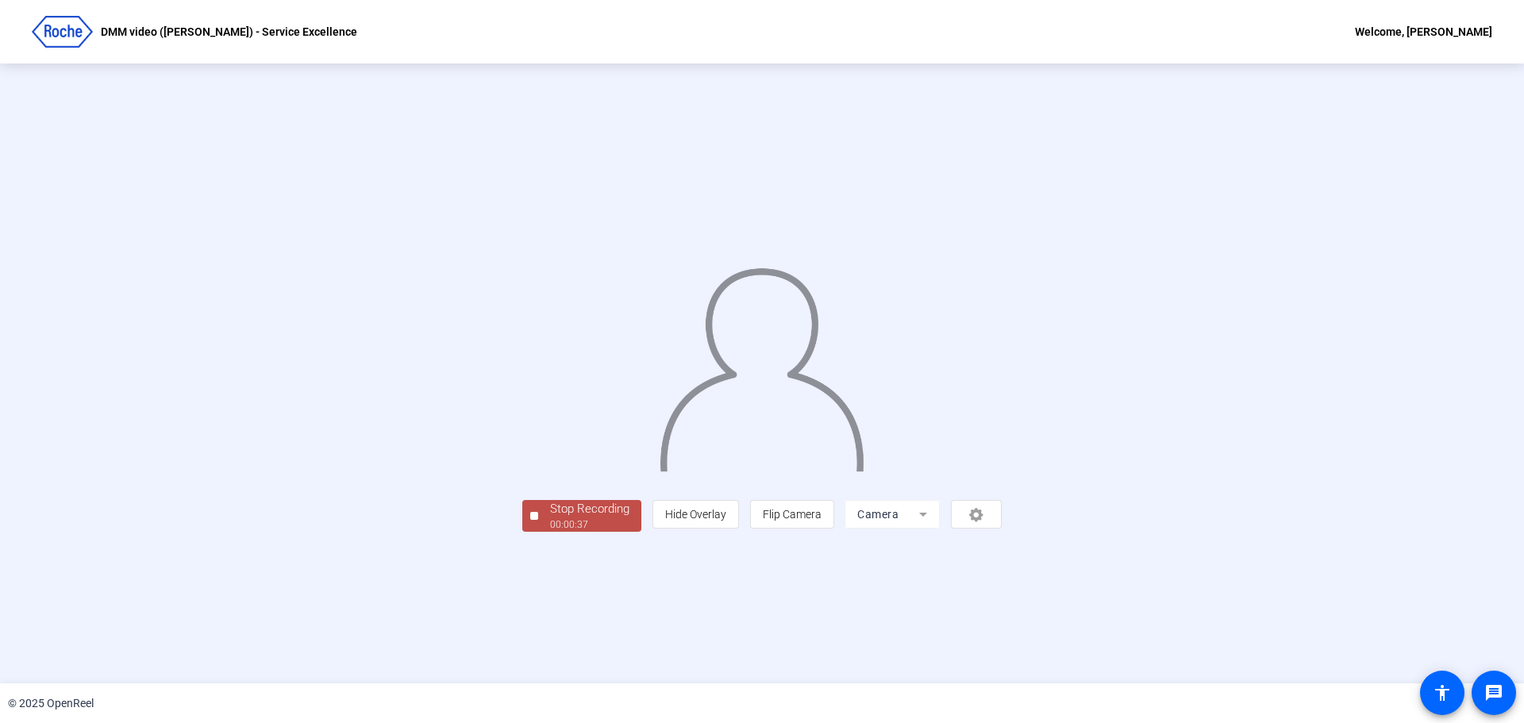
click at [550, 518] on div "Stop Recording" at bounding box center [589, 509] width 79 height 18
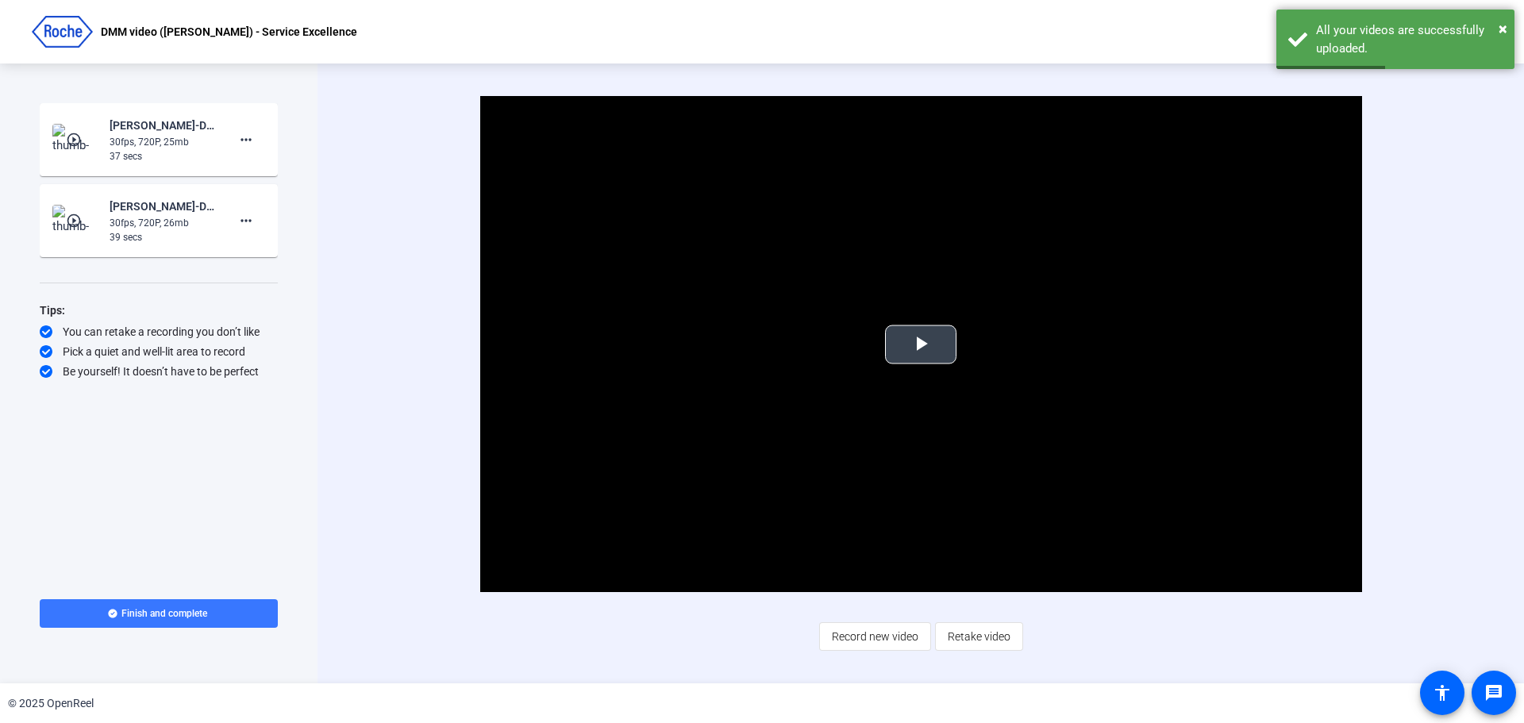
click at [921, 344] on span "Video Player" at bounding box center [921, 344] width 0 height 0
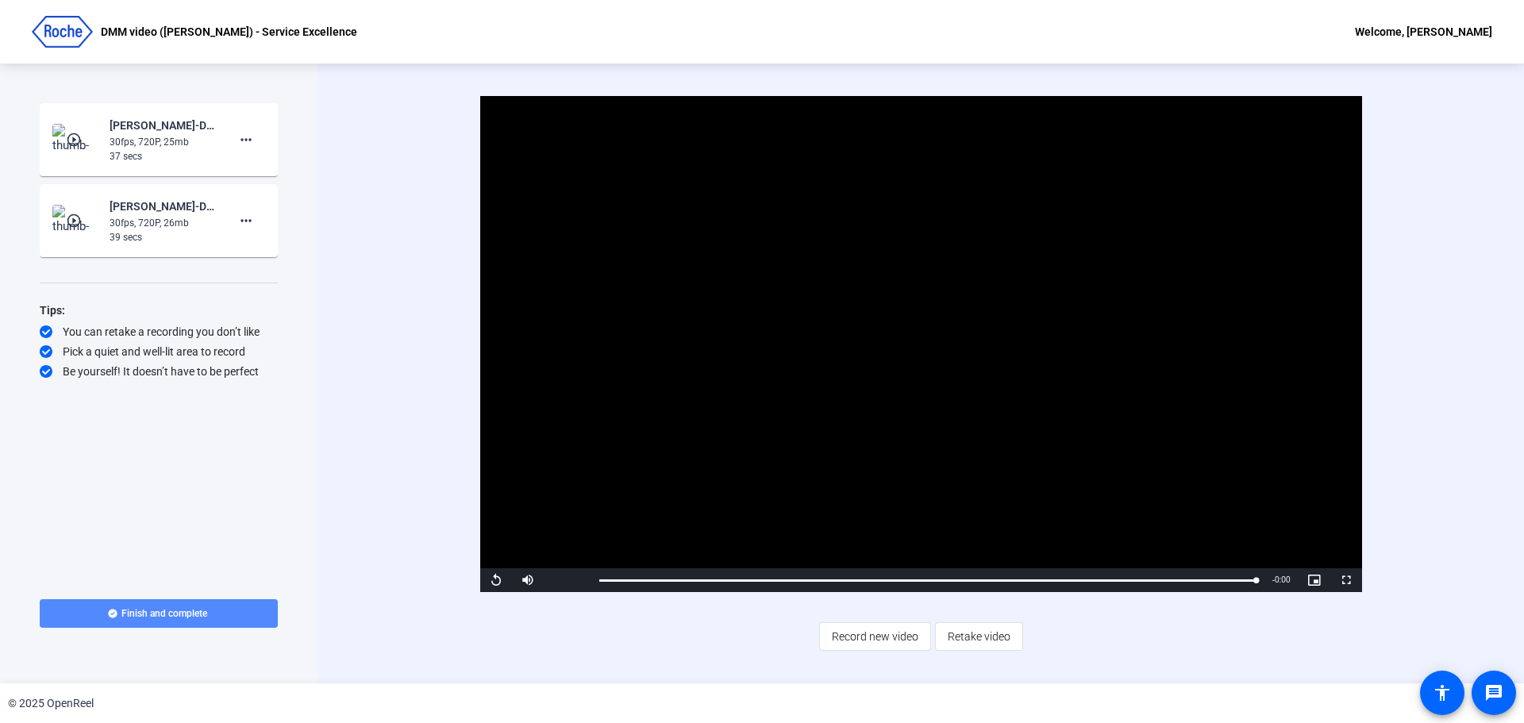
click at [184, 615] on span "Finish and complete" at bounding box center [164, 613] width 86 height 13
